Goal: Transaction & Acquisition: Purchase product/service

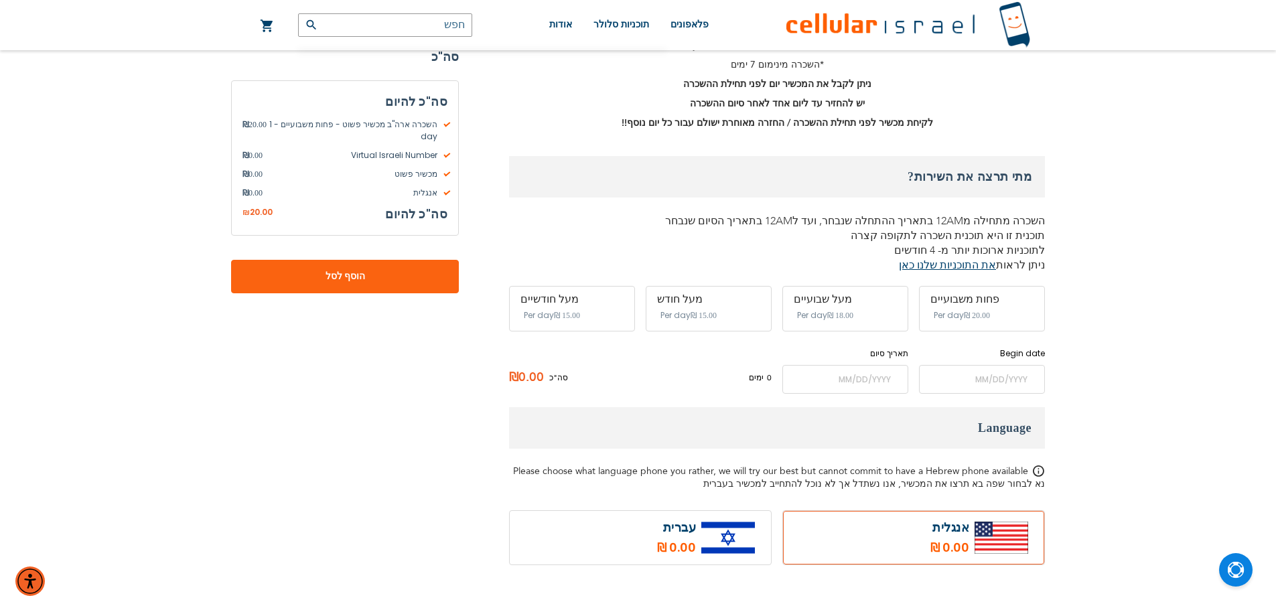
scroll to position [603, 0]
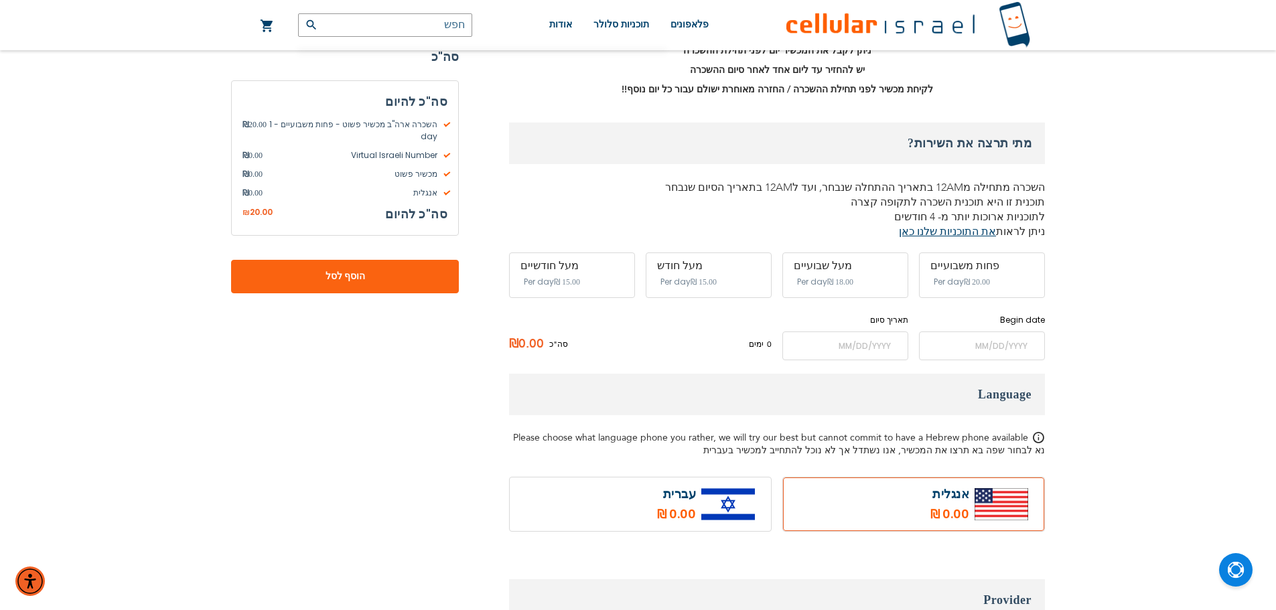
click at [711, 478] on label at bounding box center [640, 505] width 261 height 54
radio input "true"
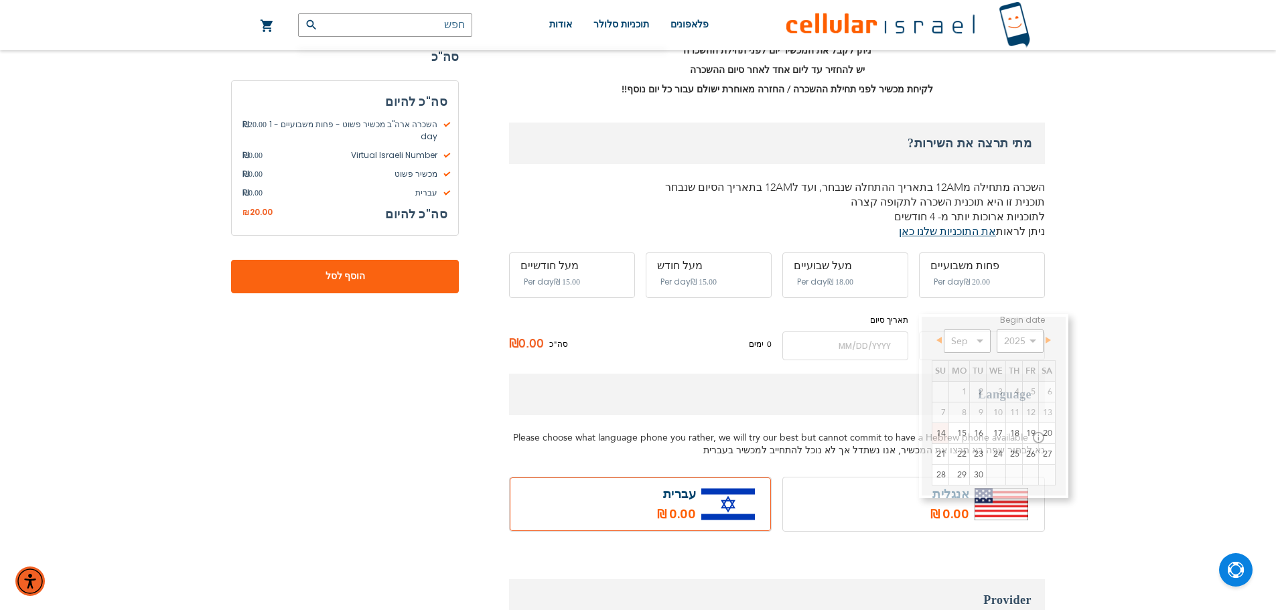
click at [1006, 332] on input "name" at bounding box center [982, 346] width 126 height 29
click at [983, 340] on select "Sep Oct Nov Dec" at bounding box center [967, 341] width 47 height 23
click at [945, 476] on link "26" at bounding box center [940, 475] width 16 height 20
type input "[DATE]"
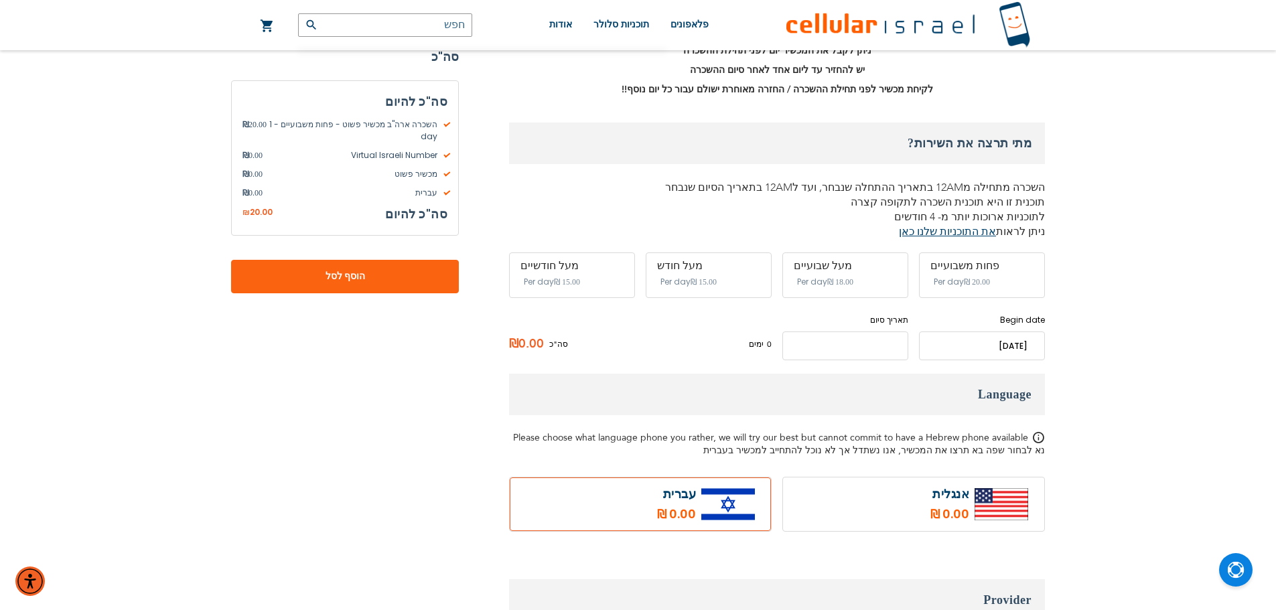
click at [857, 332] on input "name" at bounding box center [845, 346] width 126 height 29
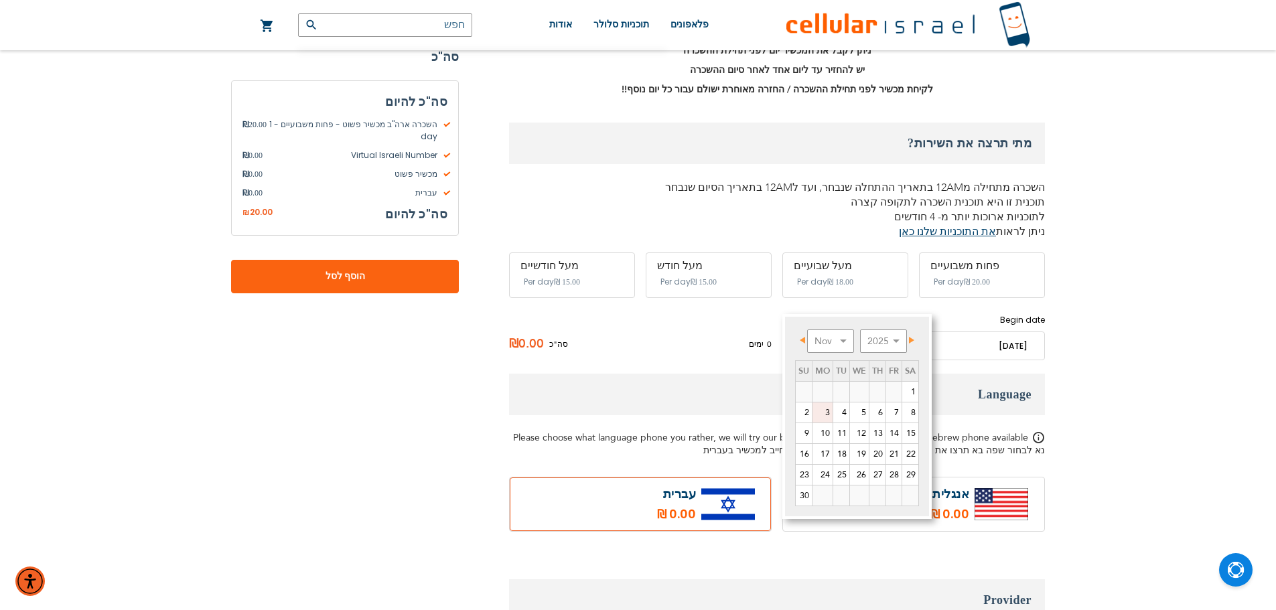
click at [829, 413] on link "3" at bounding box center [823, 413] width 20 height 20
type input "[DATE]"
